Goal: Check status

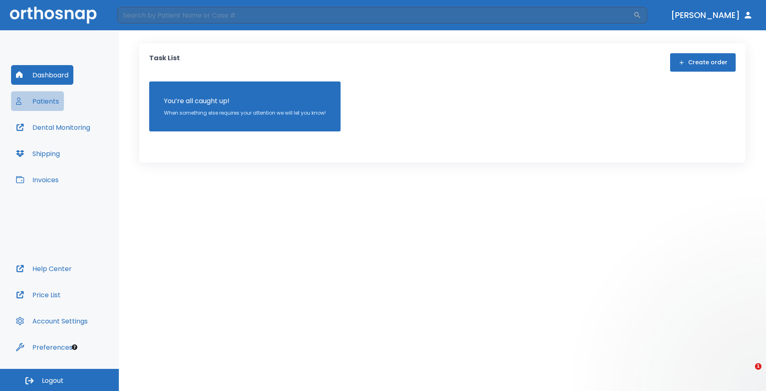
click at [54, 101] on button "Patients" at bounding box center [37, 101] width 53 height 20
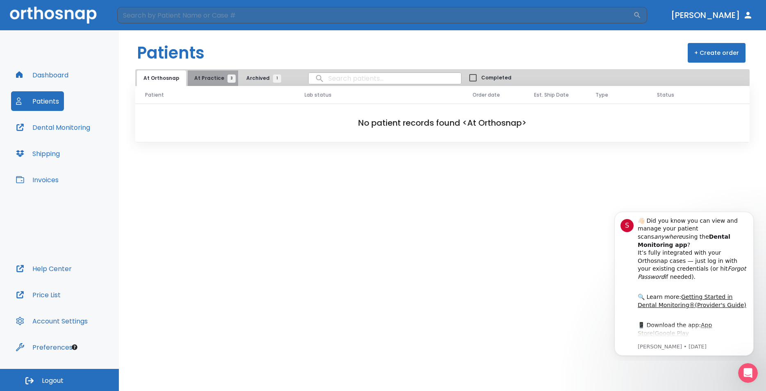
click at [211, 77] on span "At Practice 3" at bounding box center [212, 78] width 37 height 7
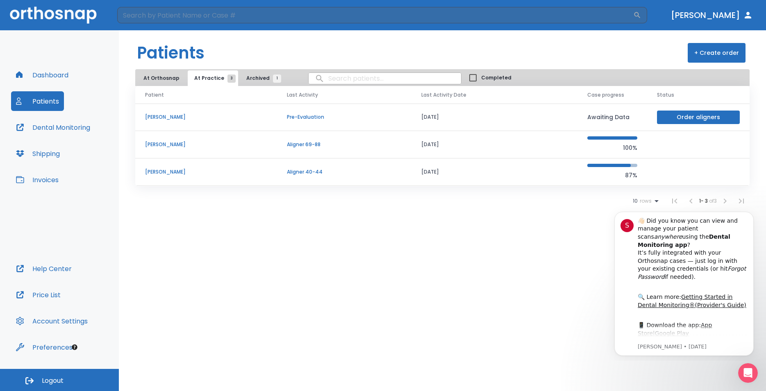
click at [190, 150] on td "[PERSON_NAME]" at bounding box center [206, 144] width 142 height 27
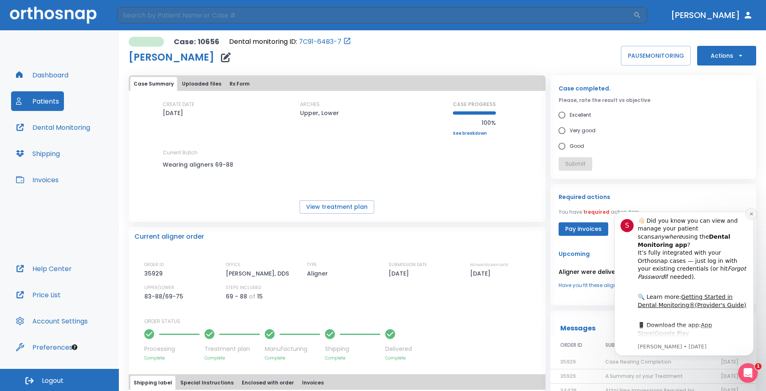
drag, startPoint x: 751, startPoint y: 216, endPoint x: 1355, endPoint y: 420, distance: 638.2
click at [751, 216] on icon "Dismiss notification" at bounding box center [751, 214] width 5 height 5
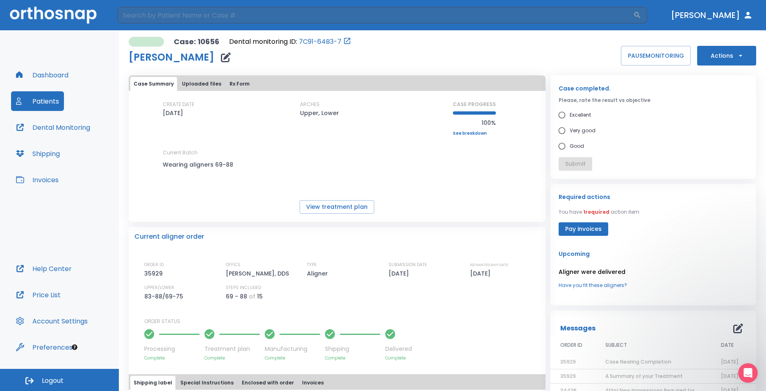
click at [641, 361] on span "Case Nearing Completion" at bounding box center [638, 361] width 66 height 7
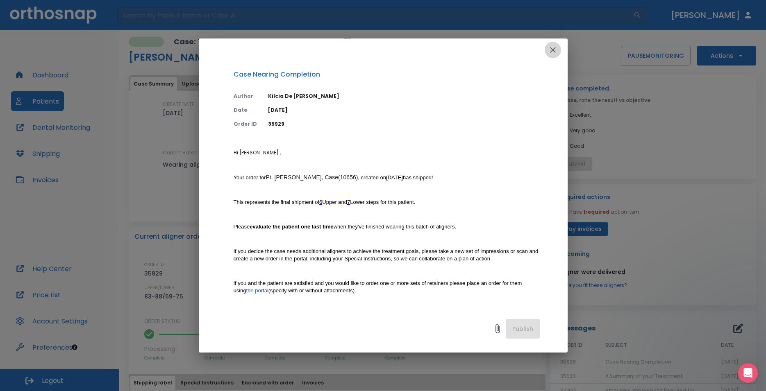
click at [558, 49] on button "button" at bounding box center [552, 50] width 16 height 16
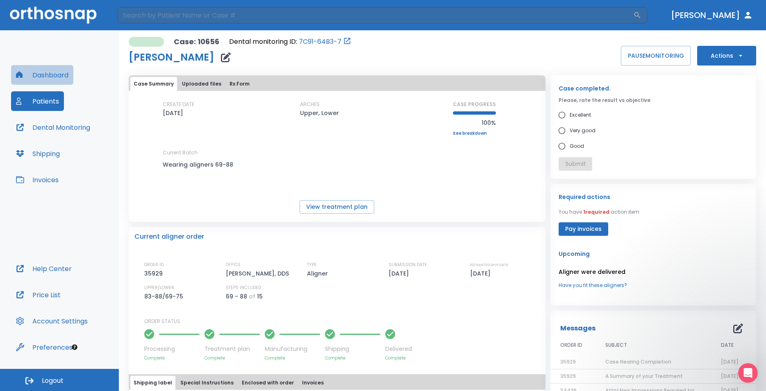
click at [51, 72] on button "Dashboard" at bounding box center [42, 75] width 62 height 20
